Goal: Check status: Check status

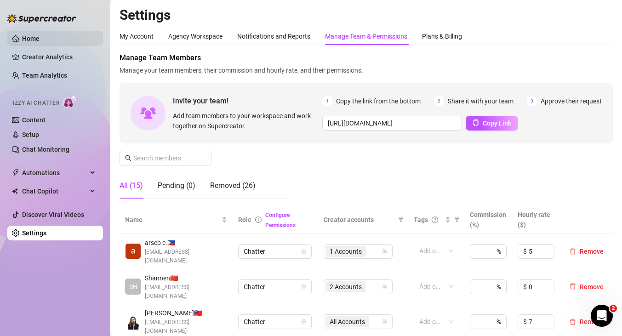
click at [40, 37] on link "Home" at bounding box center [30, 38] width 17 height 7
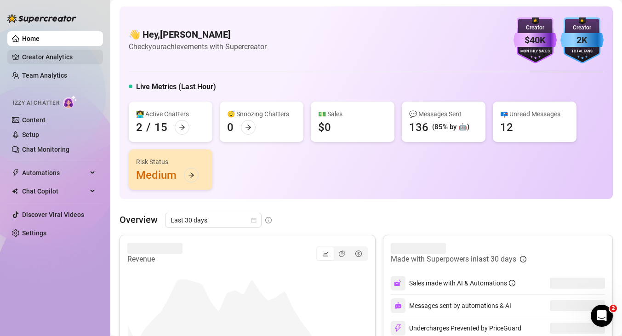
click at [60, 57] on link "Creator Analytics" at bounding box center [59, 57] width 74 height 15
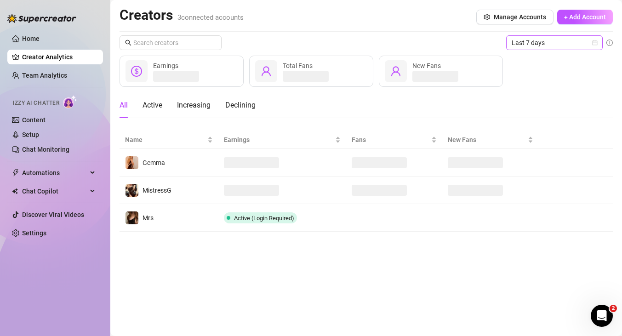
click at [599, 43] on div "Last 7 days" at bounding box center [554, 42] width 96 height 15
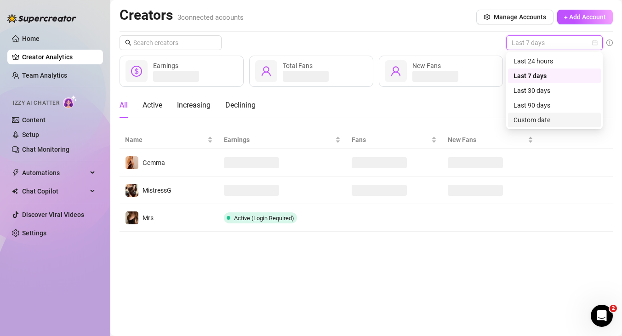
click at [544, 122] on div "Custom date" at bounding box center [554, 120] width 82 height 10
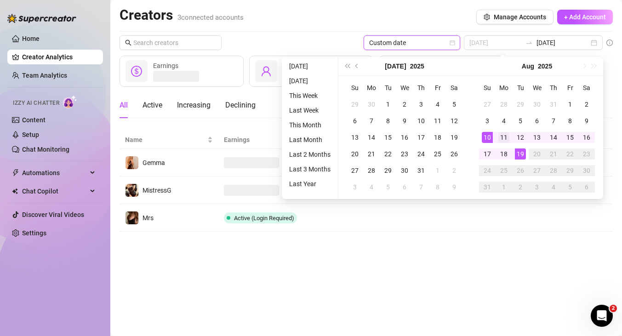
type input "[DATE]"
click at [502, 135] on div "11" at bounding box center [503, 137] width 11 height 11
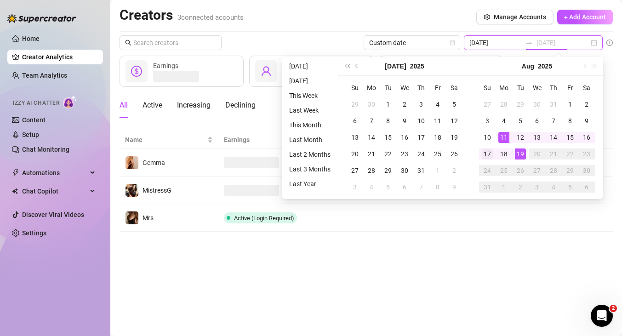
type input "[DATE]"
click at [488, 149] on div "17" at bounding box center [487, 153] width 11 height 11
